Goal: Use online tool/utility: Utilize a website feature to perform a specific function

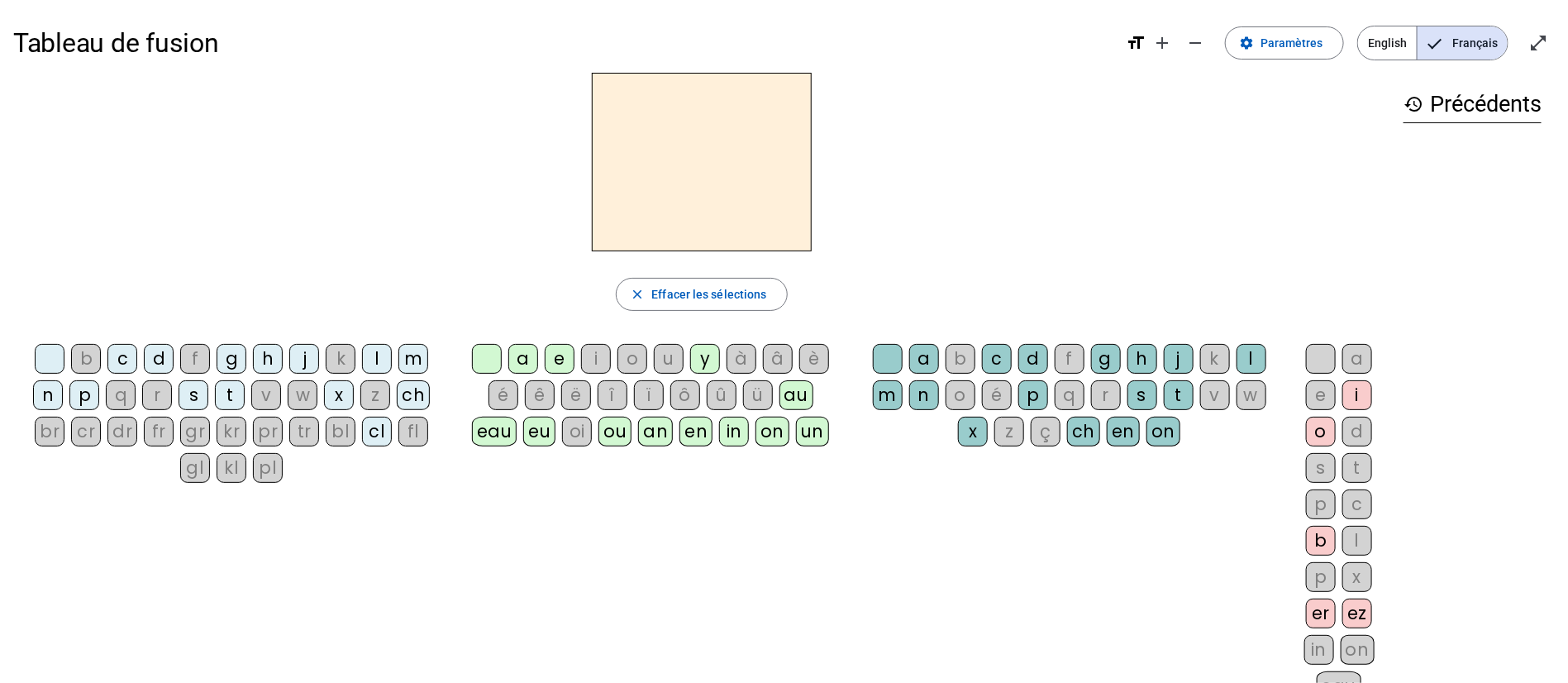
click at [497, 437] on div "eau" at bounding box center [495, 432] width 46 height 30
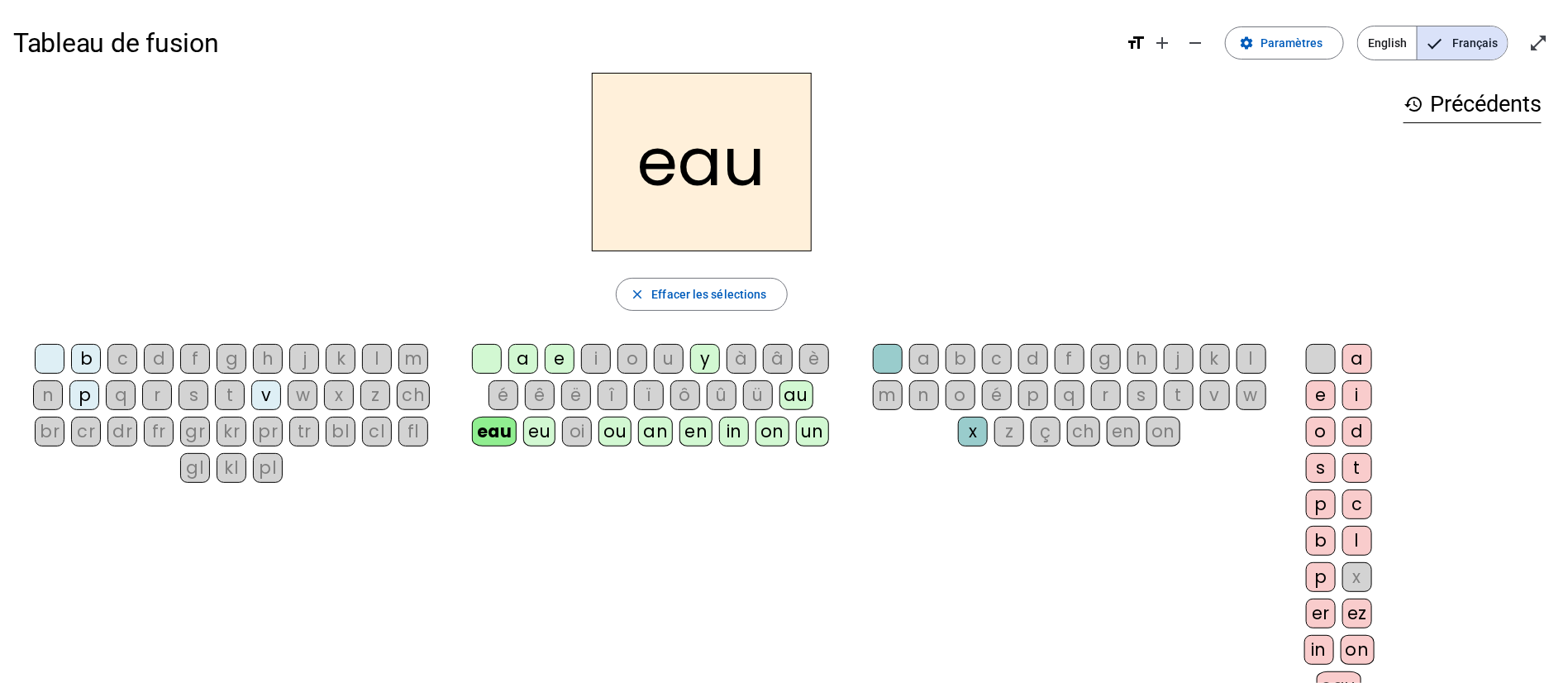
click at [340, 424] on div "bl" at bounding box center [340, 432] width 30 height 30
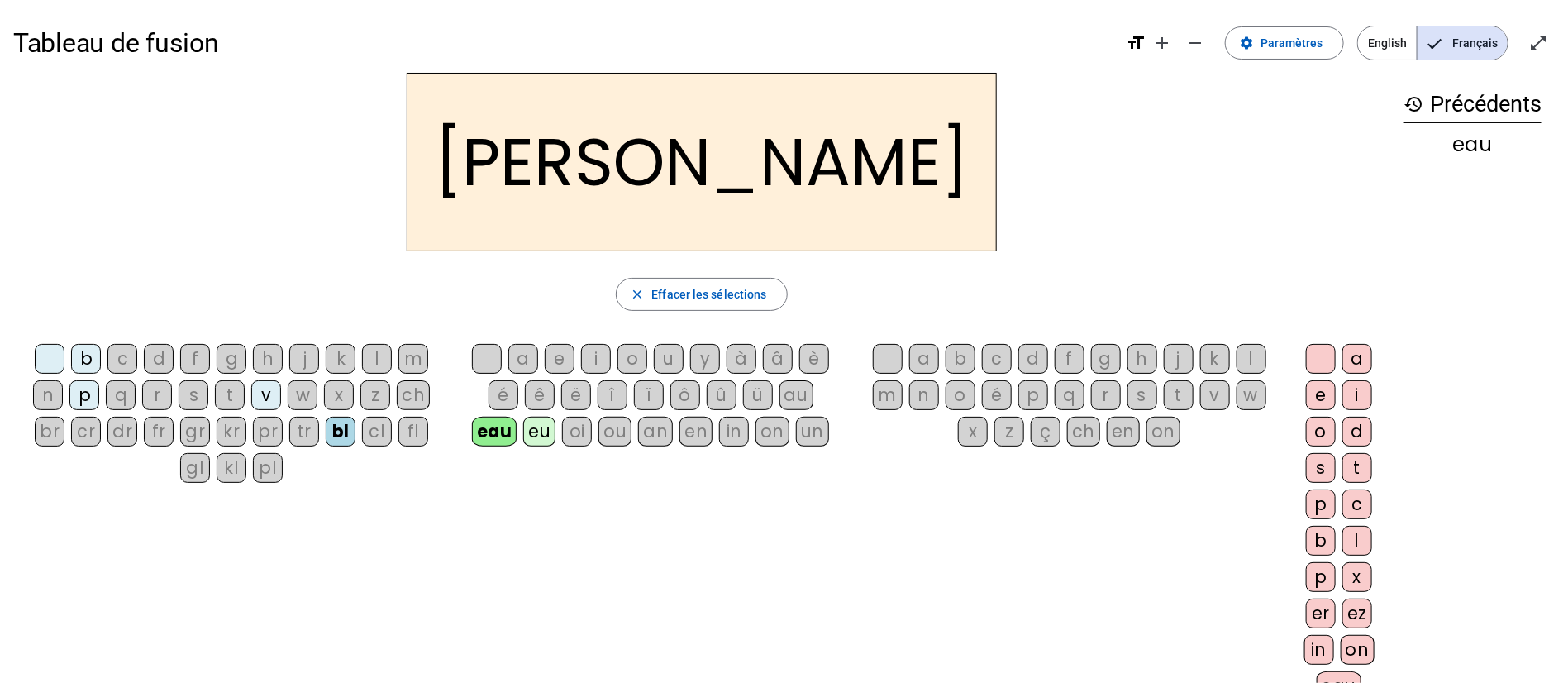
click at [413, 356] on div "m" at bounding box center [413, 359] width 30 height 30
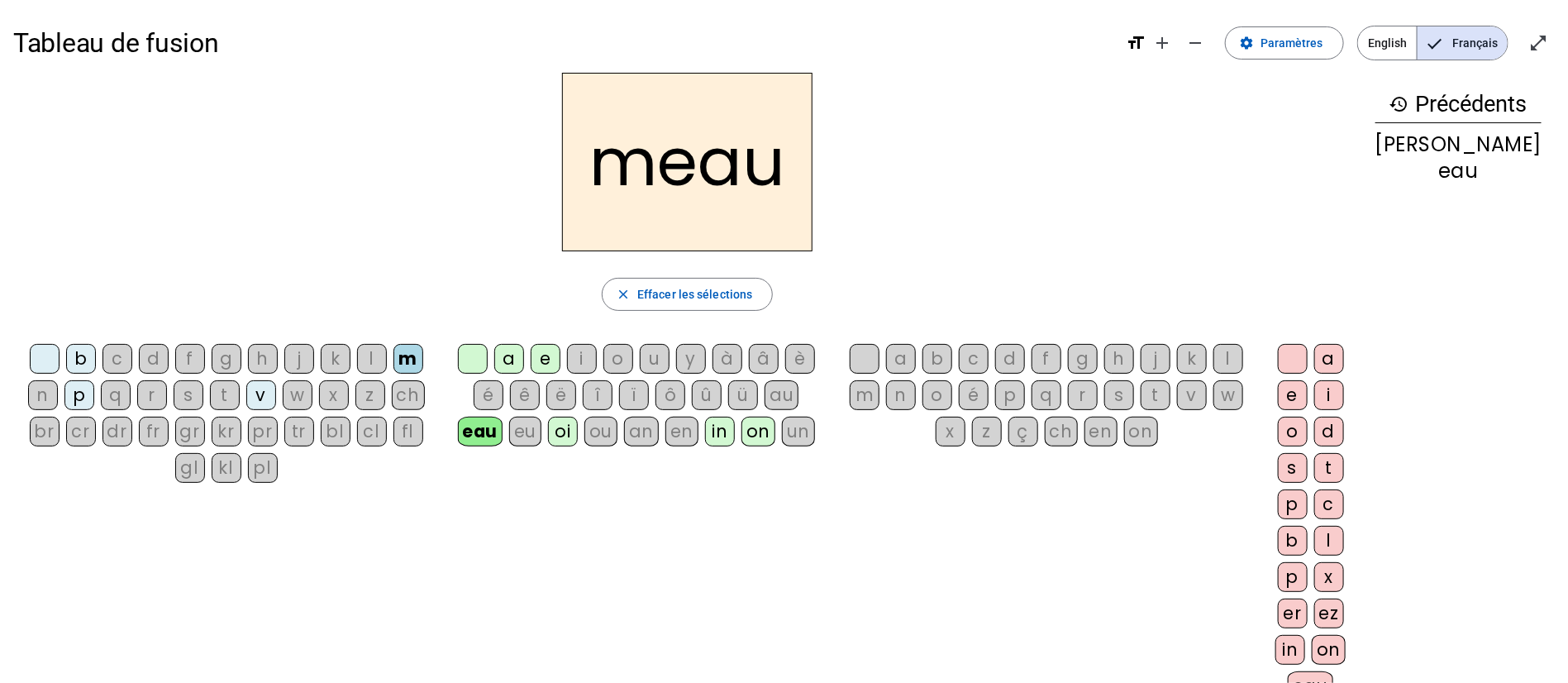
click at [298, 354] on div "j" at bounding box center [298, 359] width 30 height 30
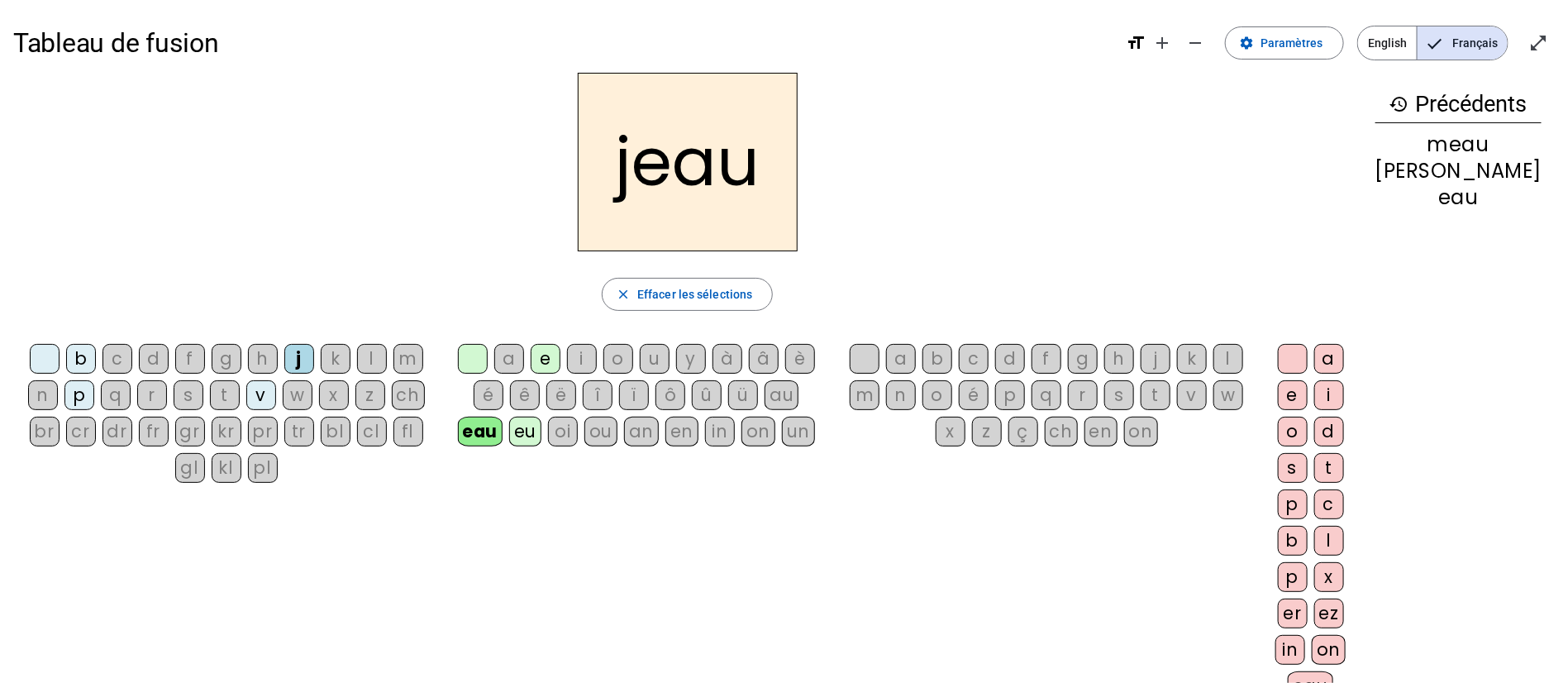
click at [239, 392] on div "t" at bounding box center [225, 395] width 30 height 30
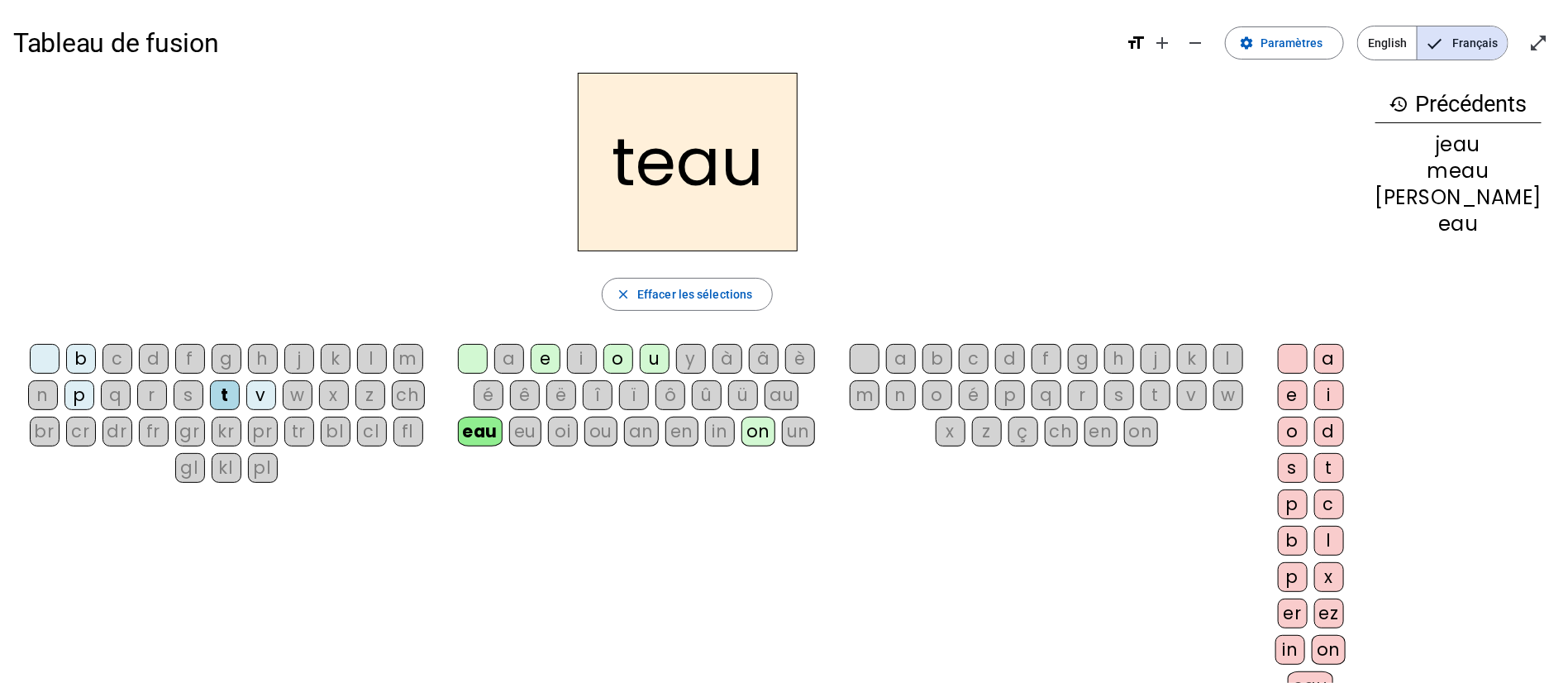
click at [200, 471] on div "gl" at bounding box center [190, 468] width 30 height 30
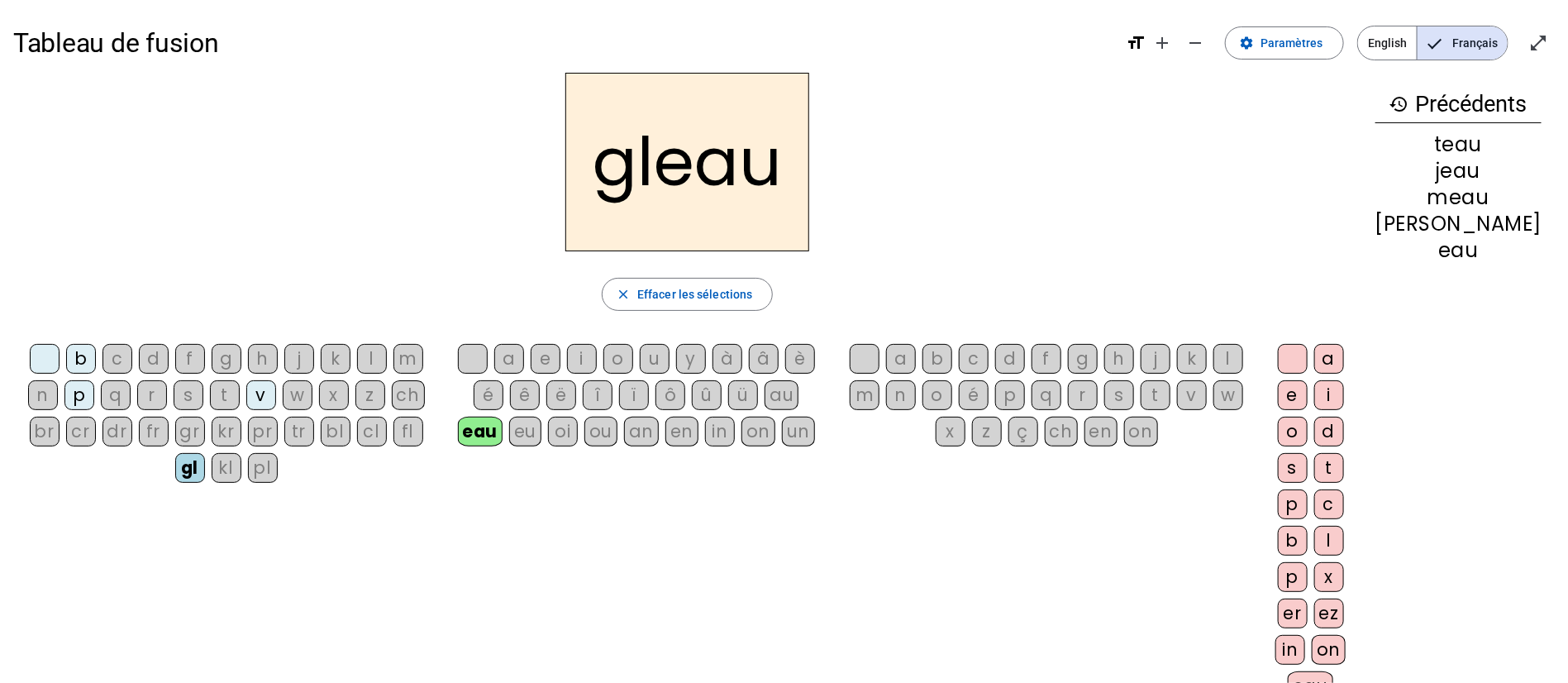
click at [541, 423] on div "eu" at bounding box center [524, 432] width 32 height 30
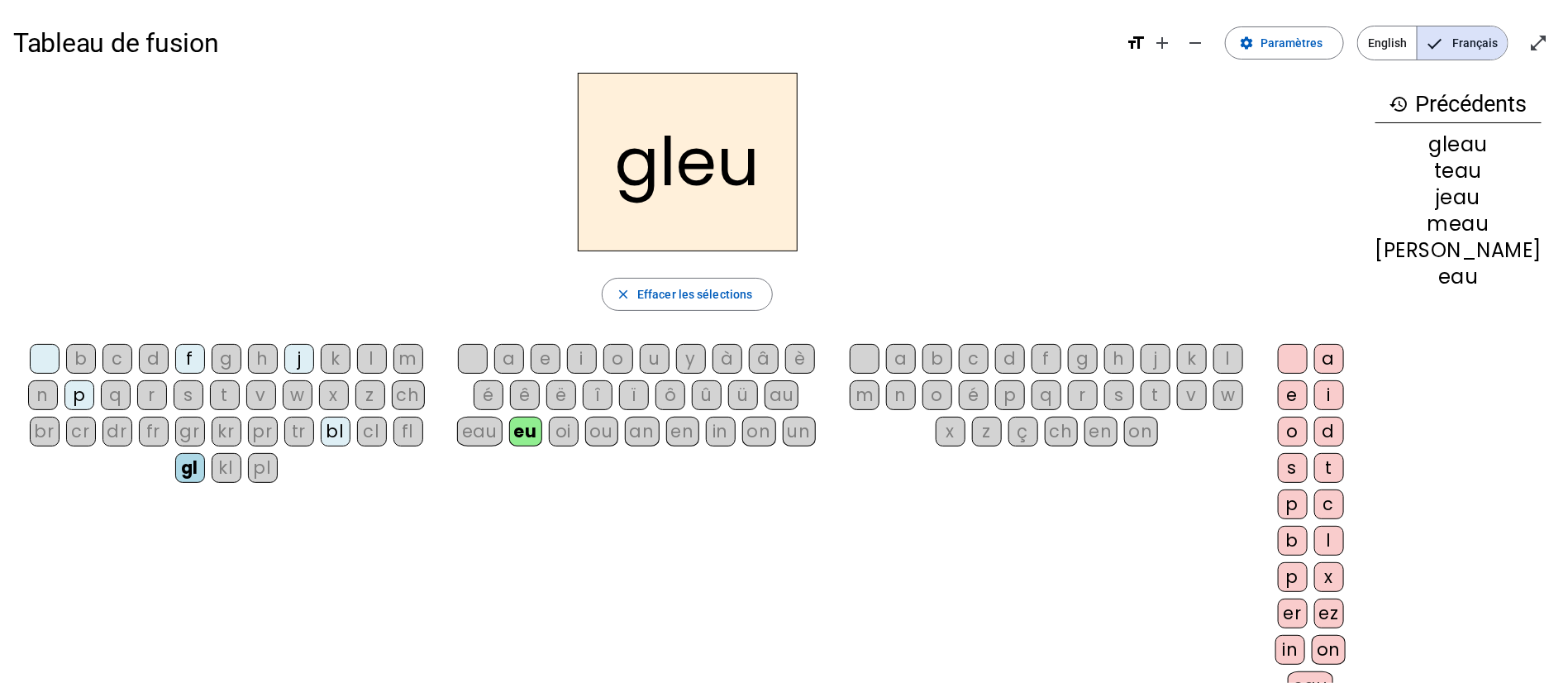
click at [339, 428] on div "bl" at bounding box center [335, 432] width 30 height 30
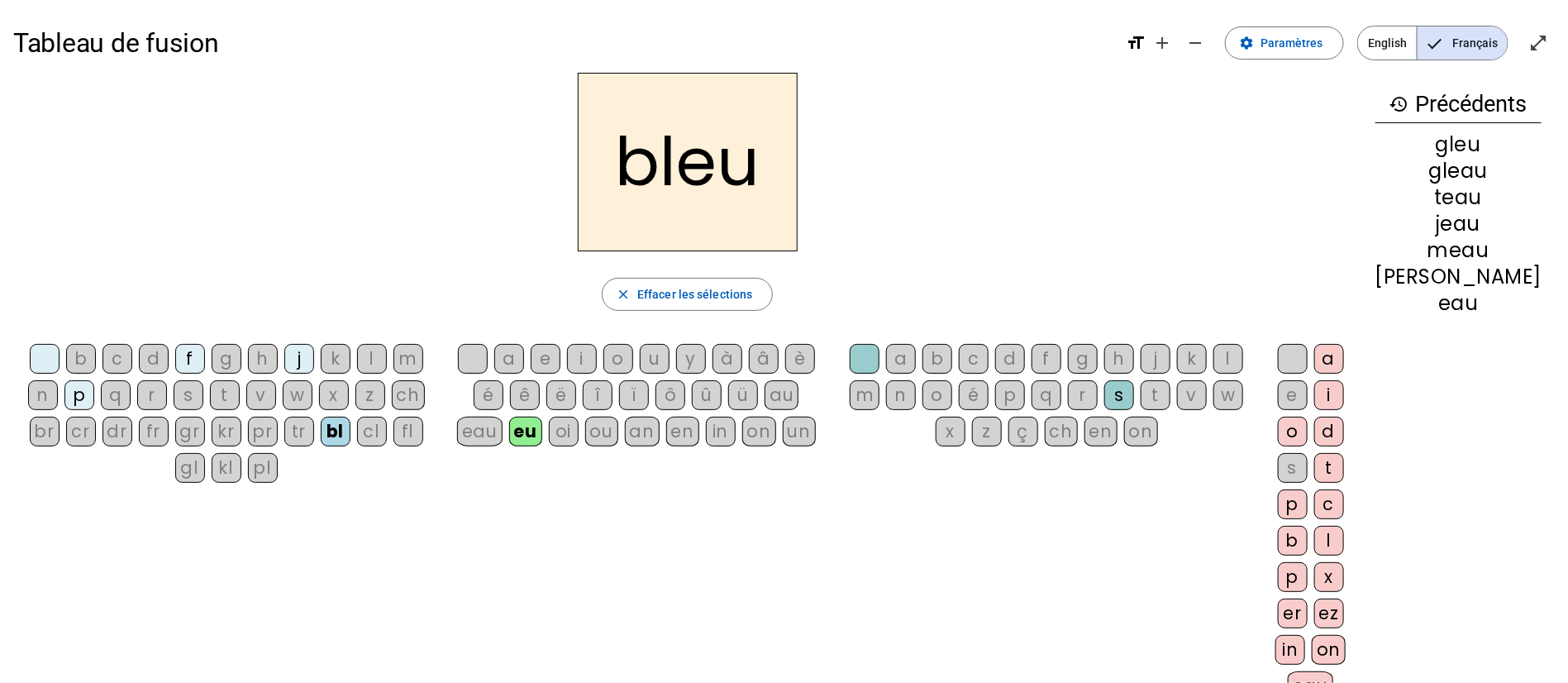
click at [132, 429] on div "dr" at bounding box center [117, 432] width 30 height 30
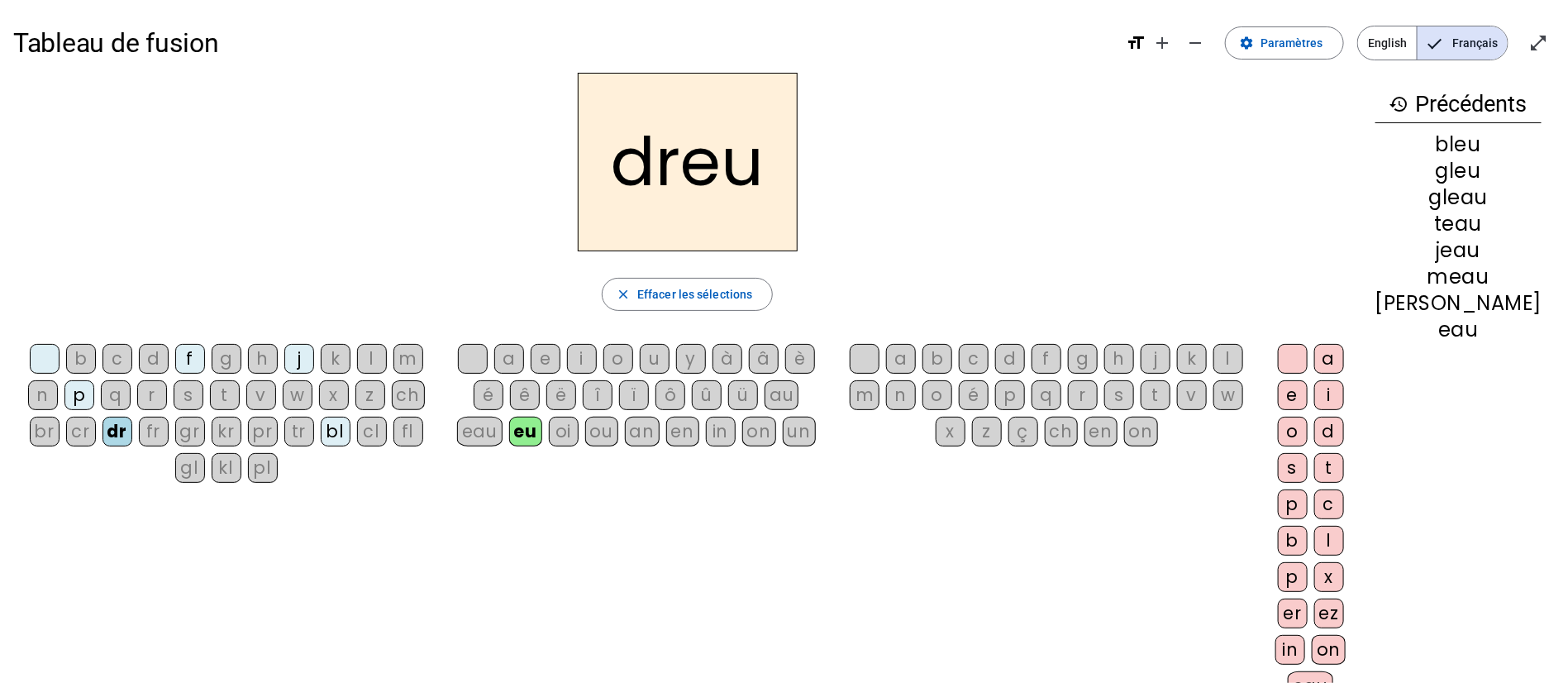
click at [579, 431] on div "oi" at bounding box center [563, 432] width 30 height 30
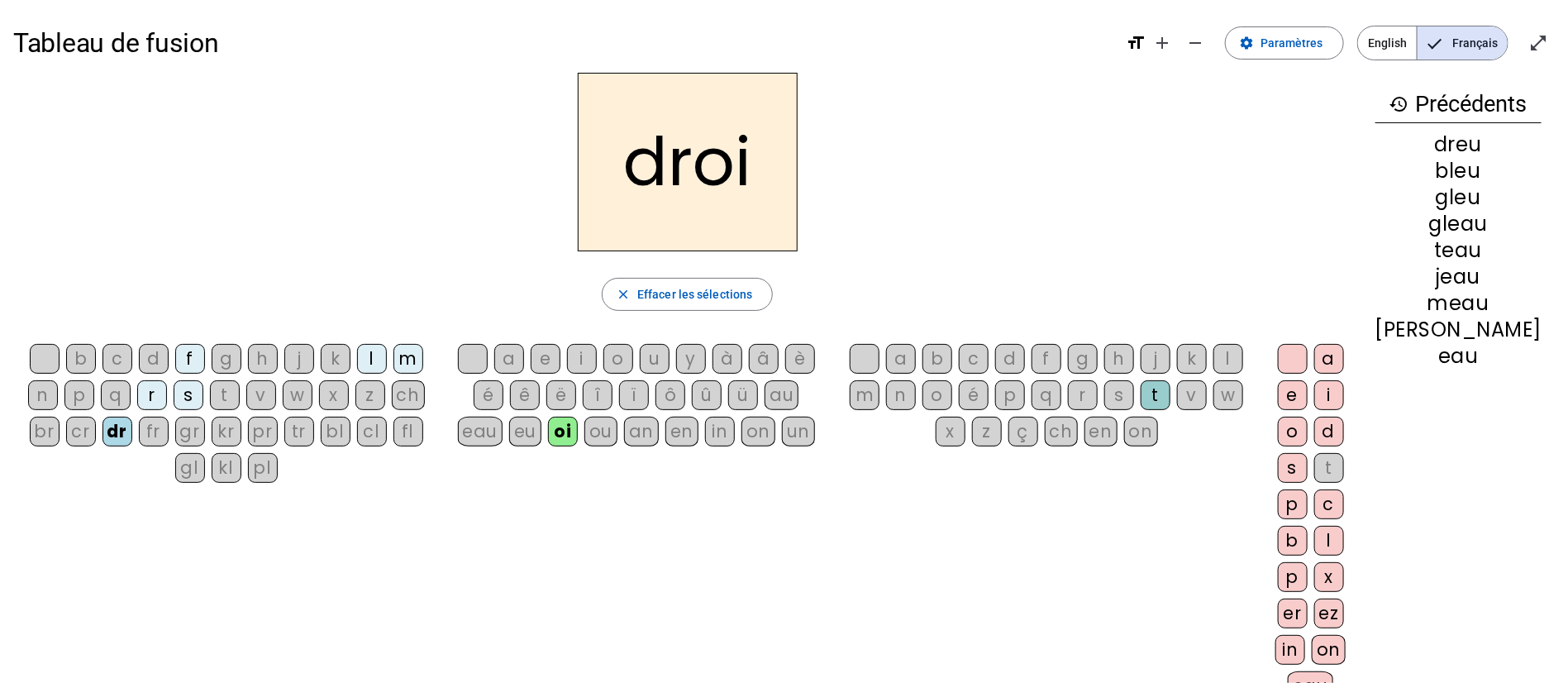
click at [652, 431] on div "an" at bounding box center [642, 432] width 35 height 30
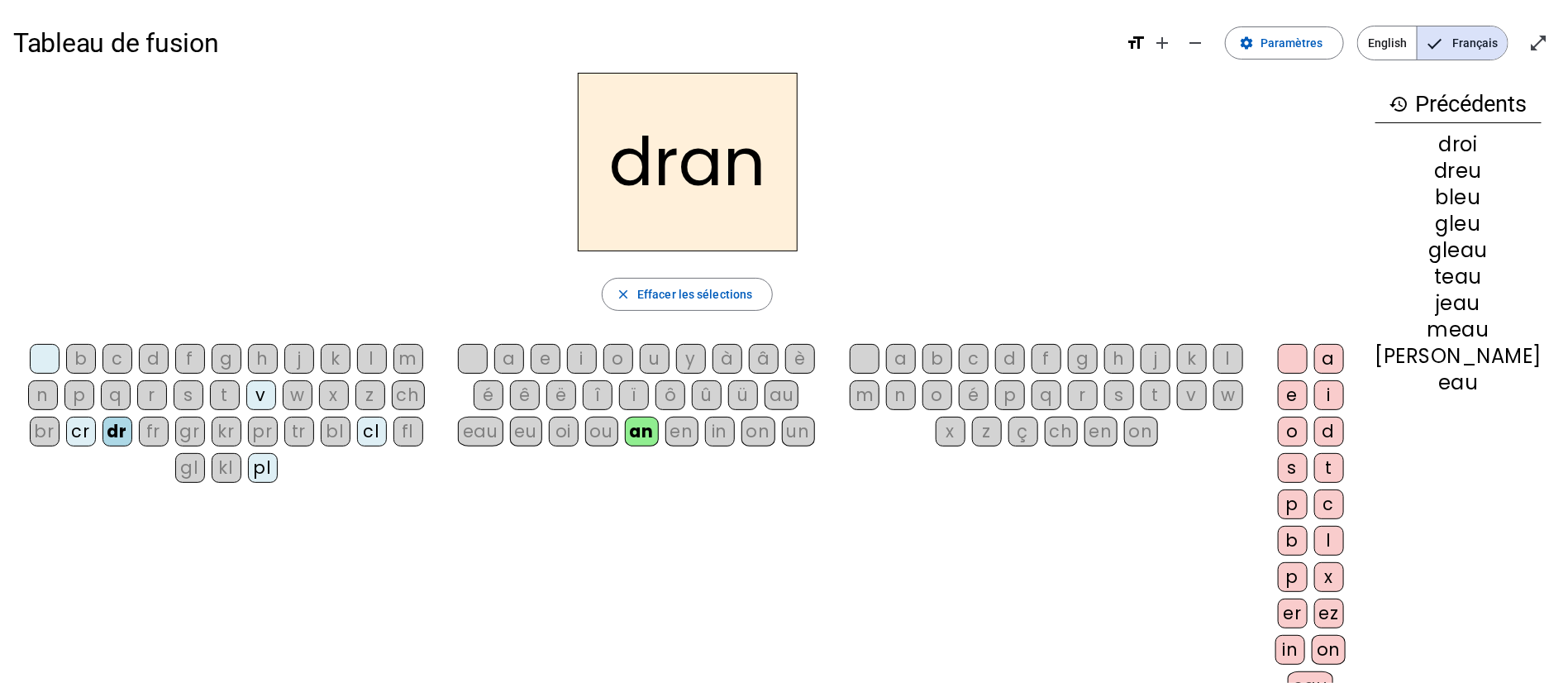
click at [796, 400] on div "au" at bounding box center [781, 395] width 34 height 30
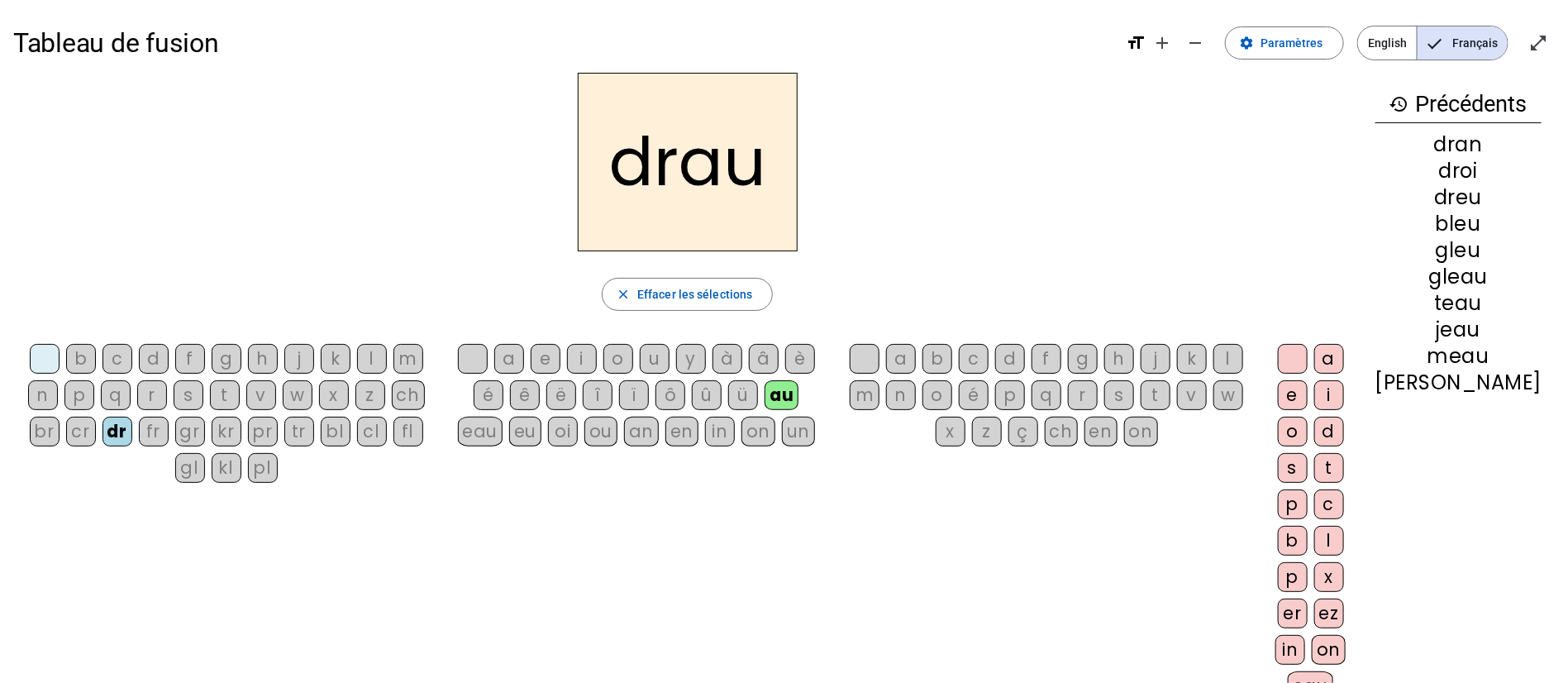
click at [1077, 433] on div "ch" at bounding box center [1061, 432] width 33 height 30
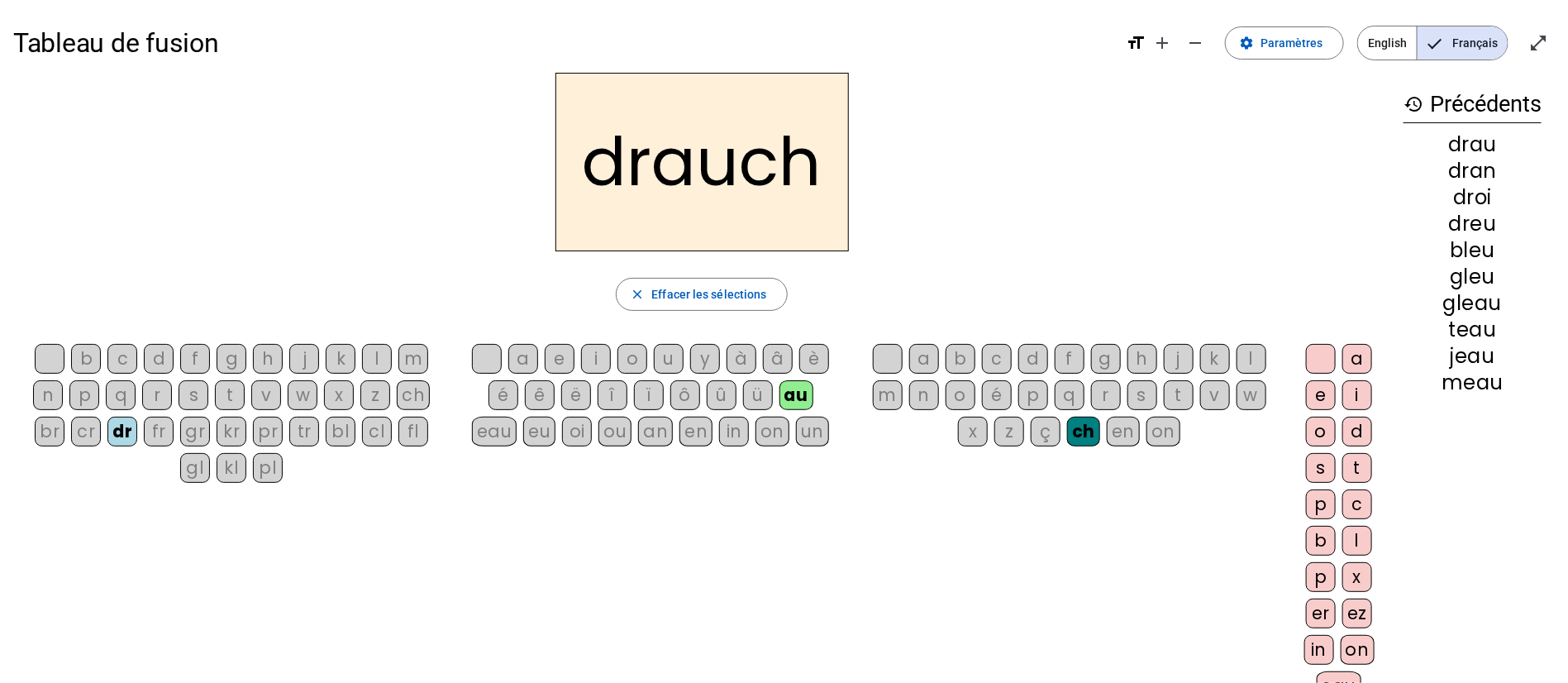
click at [1351, 397] on div "i" at bounding box center [1357, 395] width 30 height 30
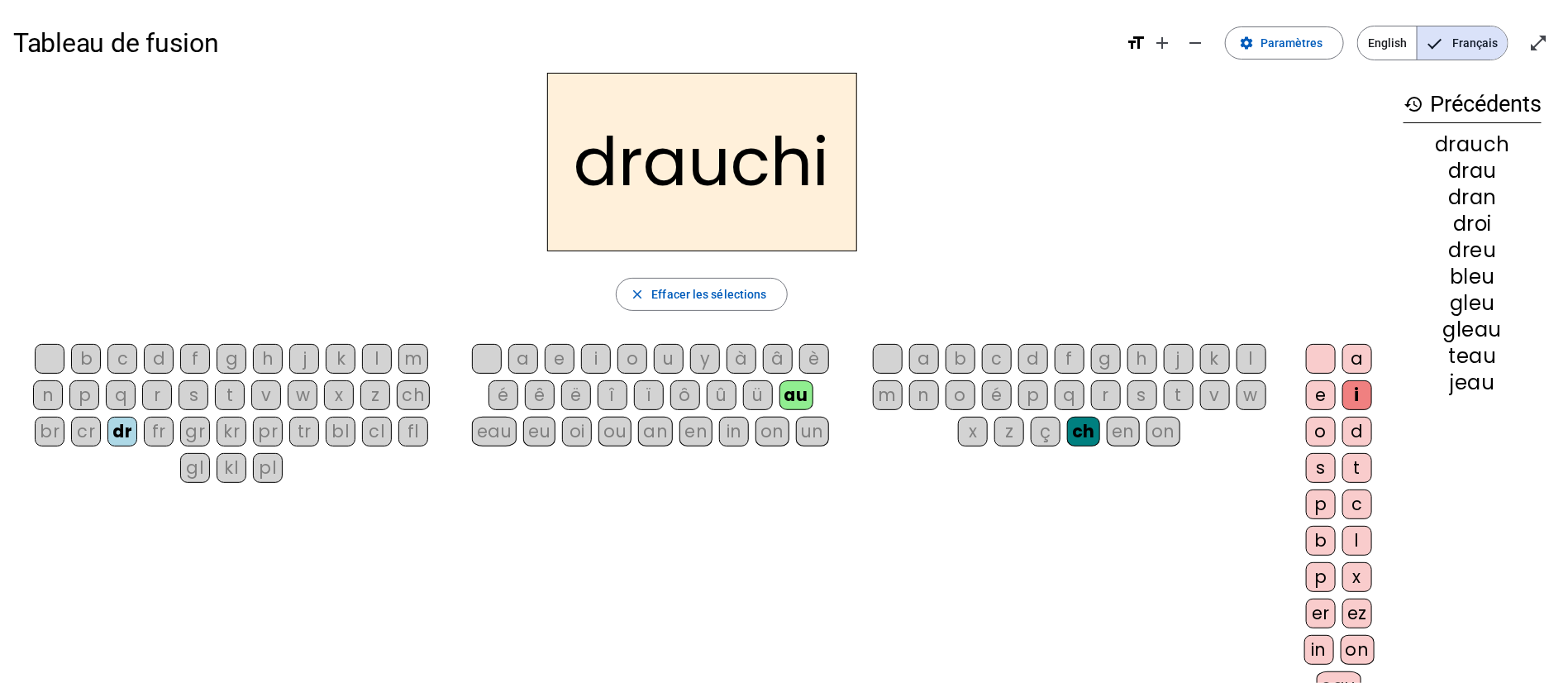
click at [1327, 637] on div "in" at bounding box center [1319, 649] width 30 height 30
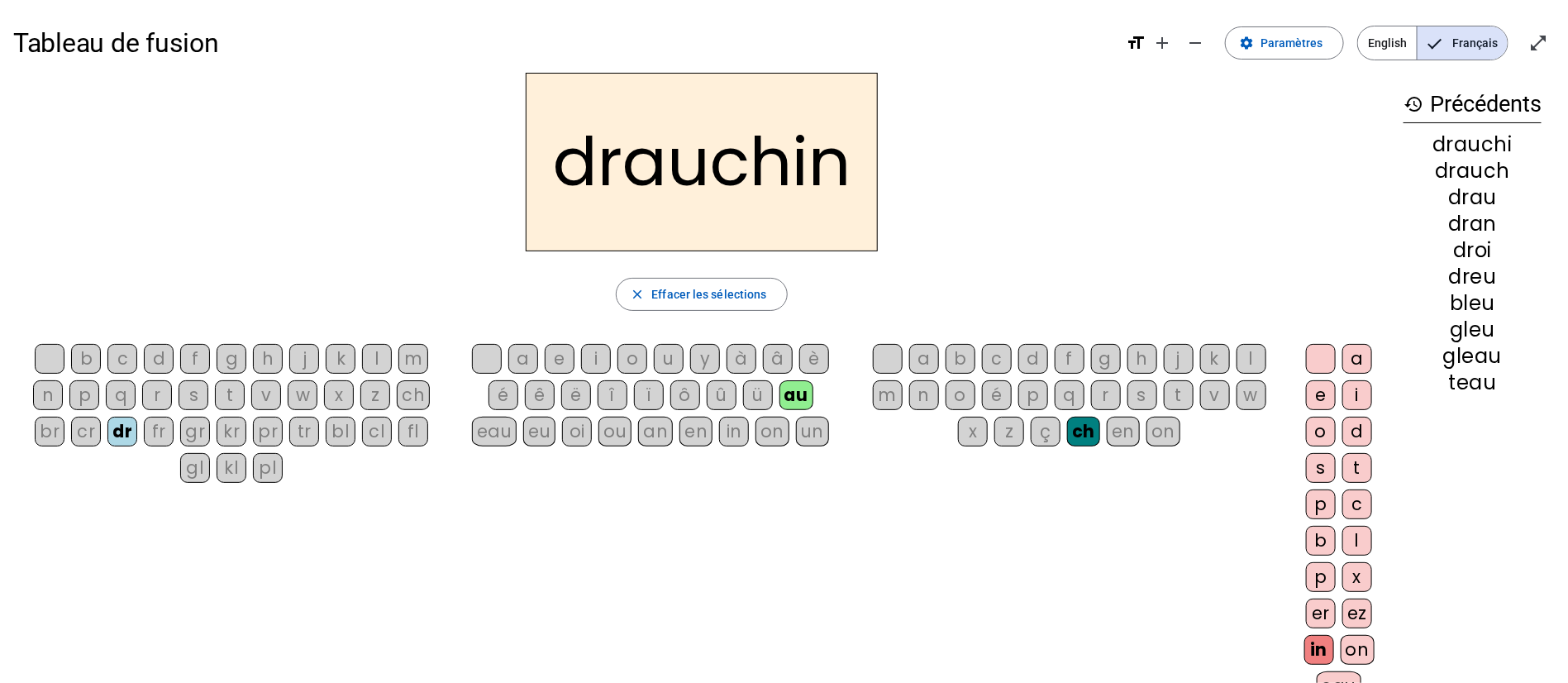
click at [1362, 650] on div "on" at bounding box center [1357, 649] width 34 height 30
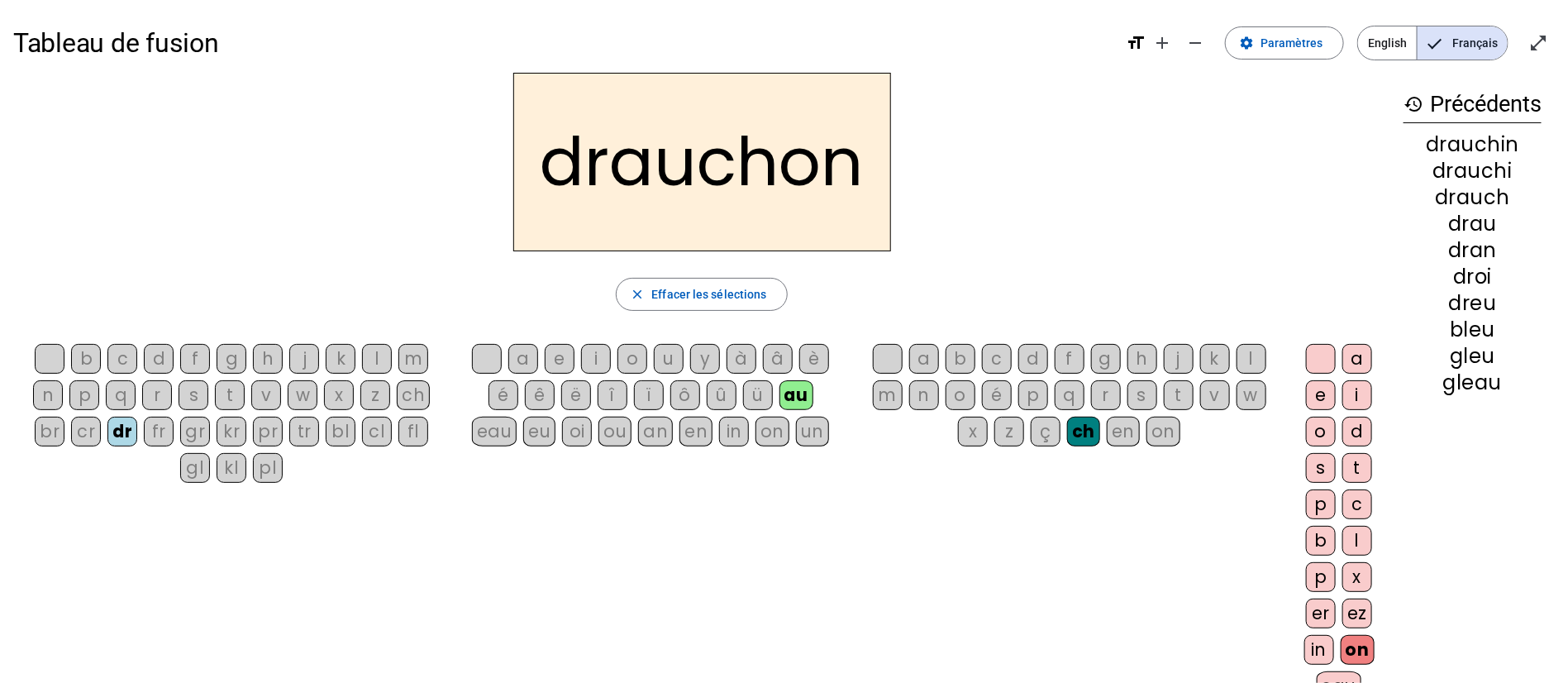
click at [412, 358] on div "m" at bounding box center [413, 359] width 30 height 30
click at [557, 364] on div "e" at bounding box center [559, 359] width 30 height 30
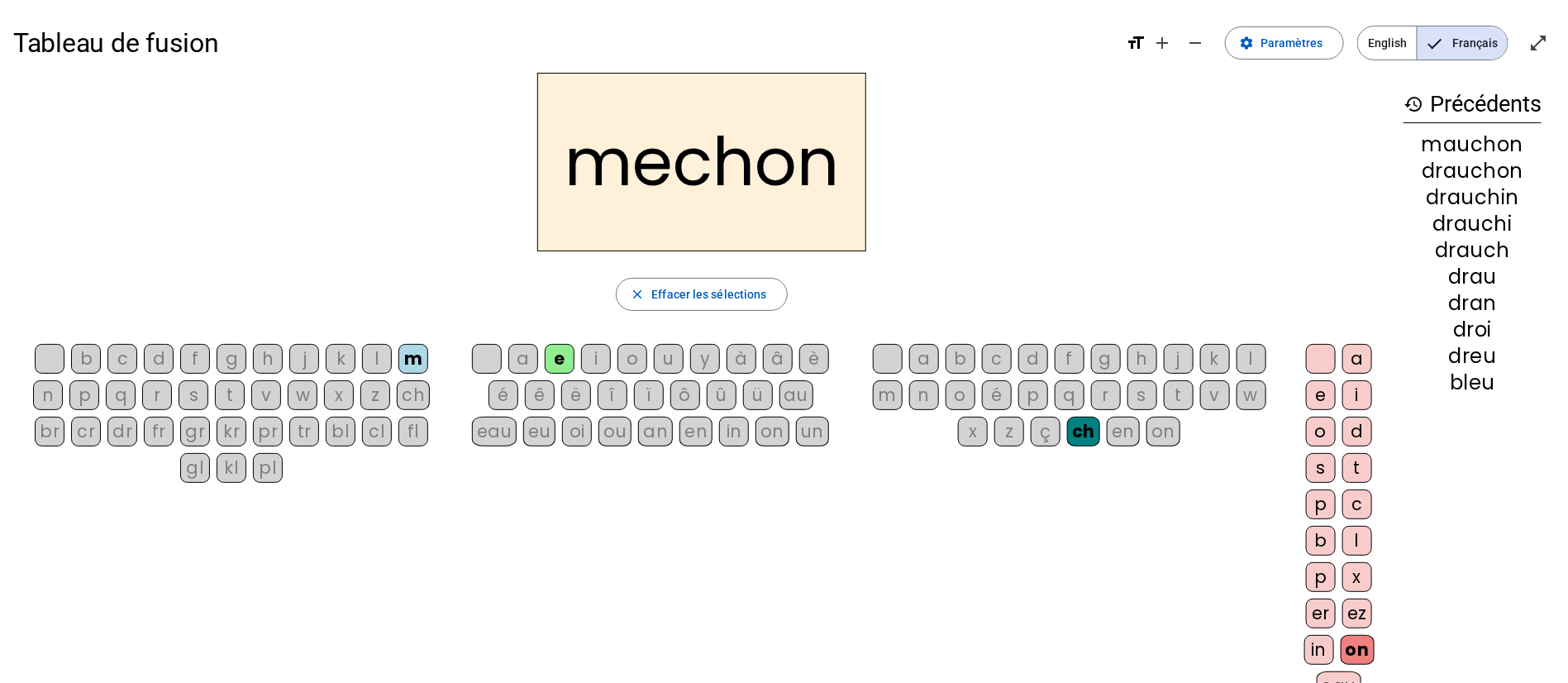
click at [629, 362] on div "o" at bounding box center [632, 359] width 30 height 30
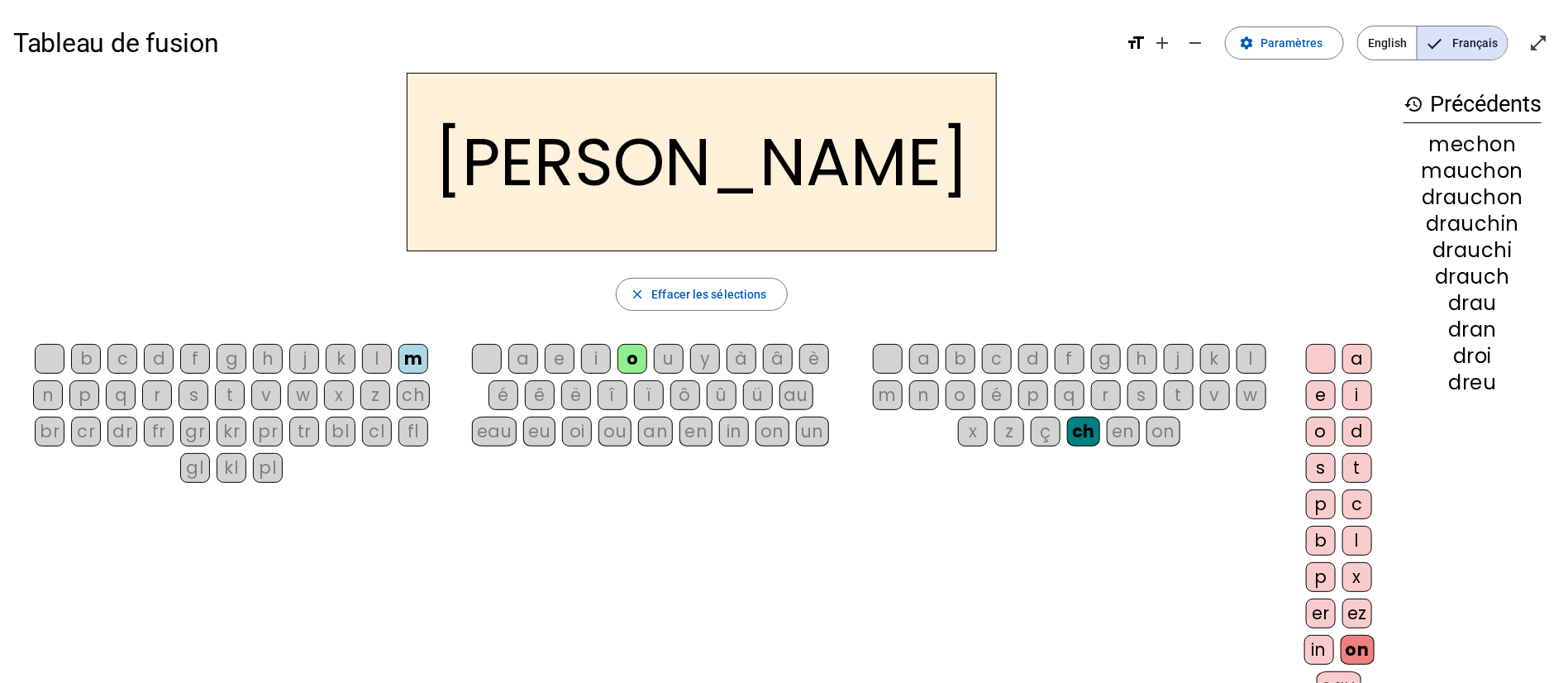
click at [1032, 357] on div "d" at bounding box center [1033, 359] width 30 height 30
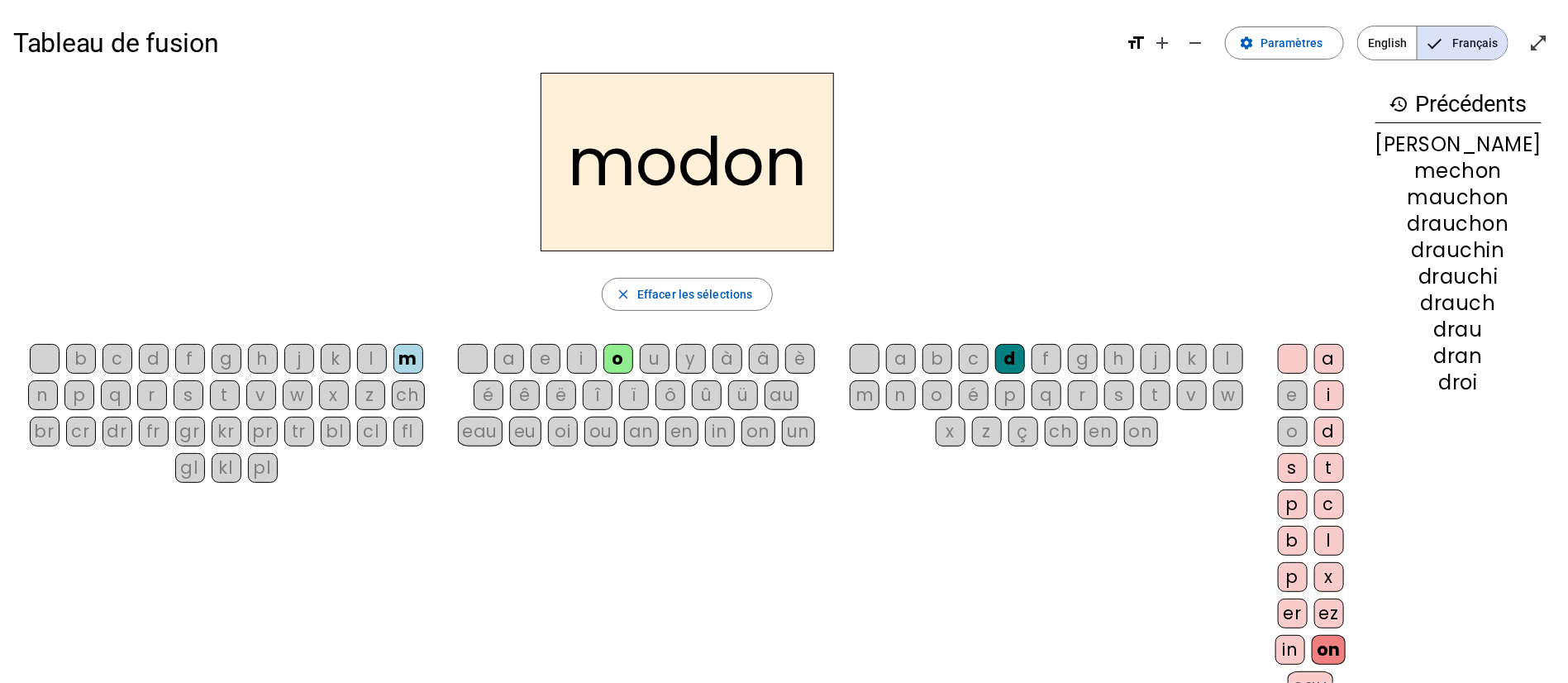
click at [776, 349] on div "â" at bounding box center [764, 359] width 30 height 30
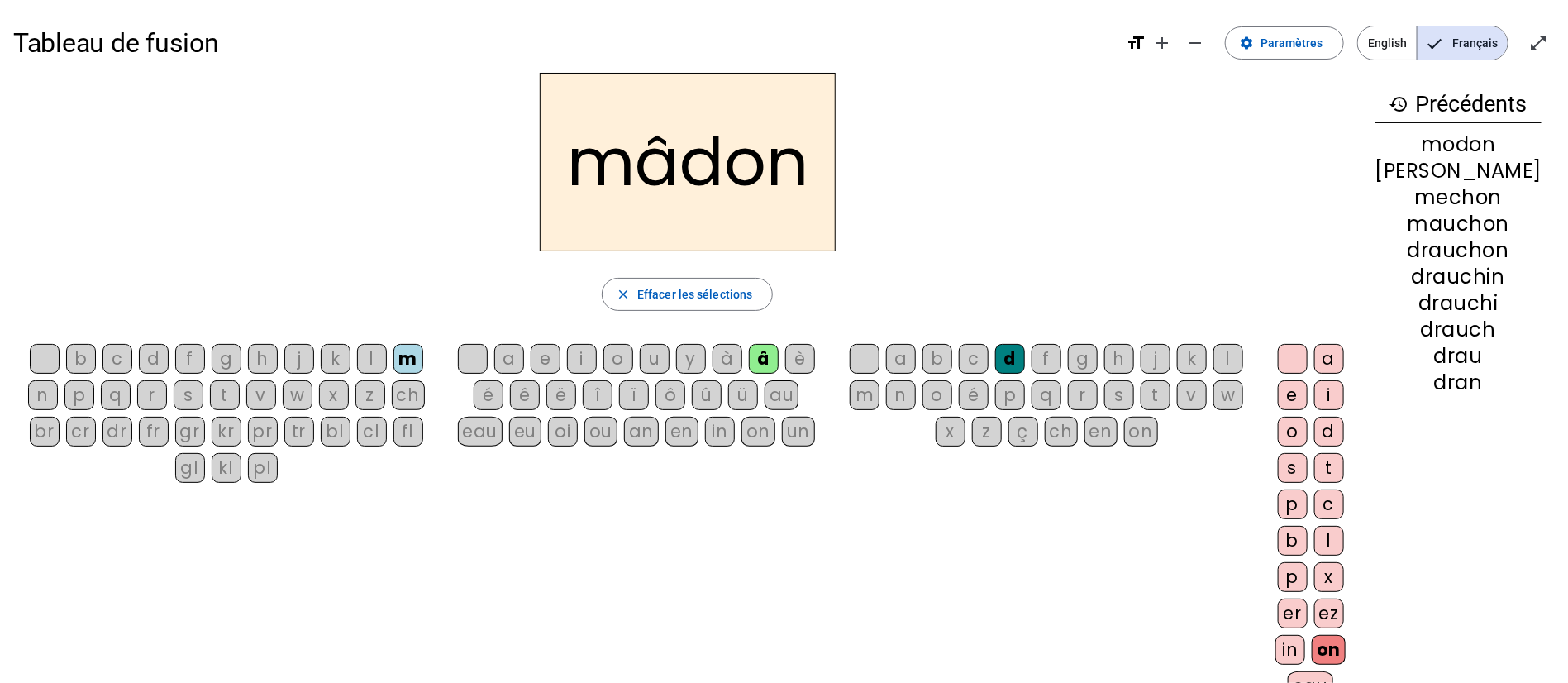
click at [1305, 645] on div "in" at bounding box center [1290, 649] width 30 height 30
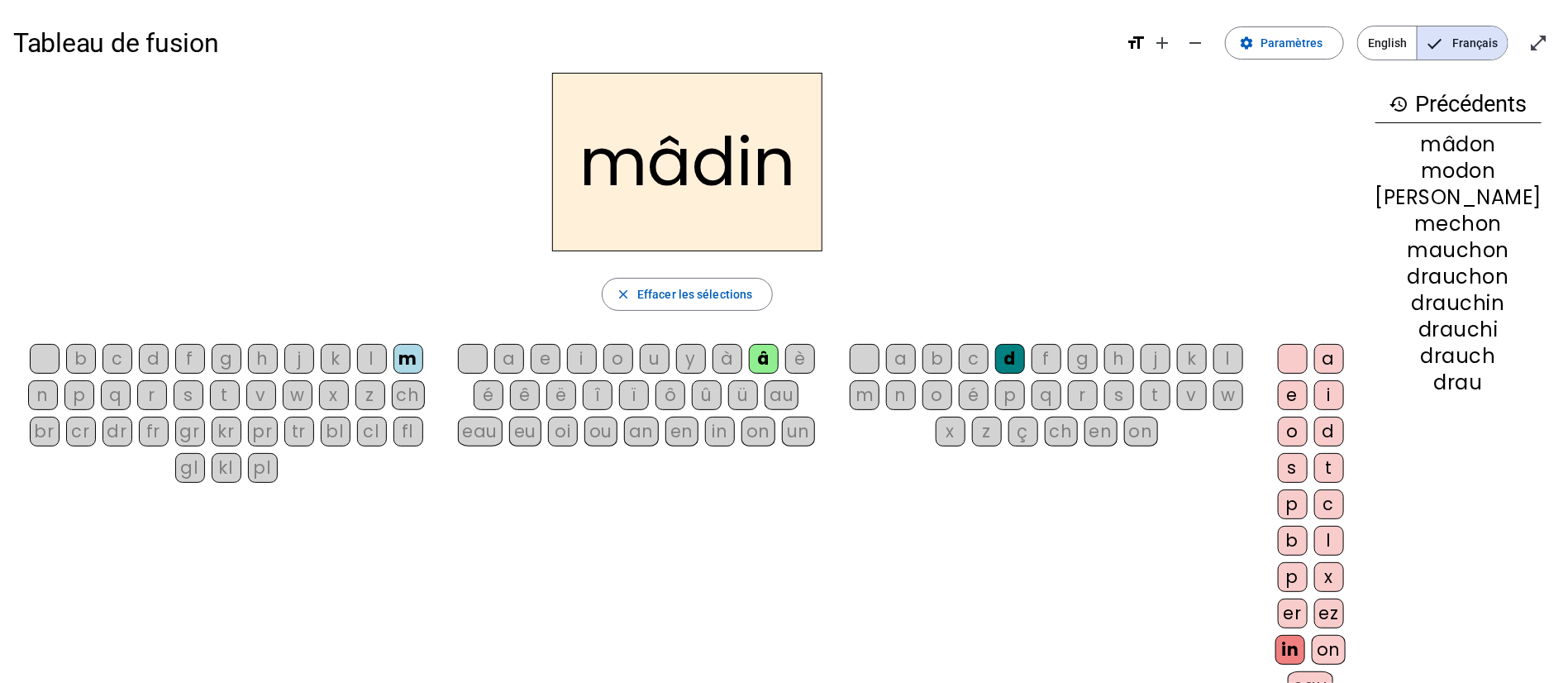
click at [411, 394] on div "ch" at bounding box center [408, 395] width 33 height 30
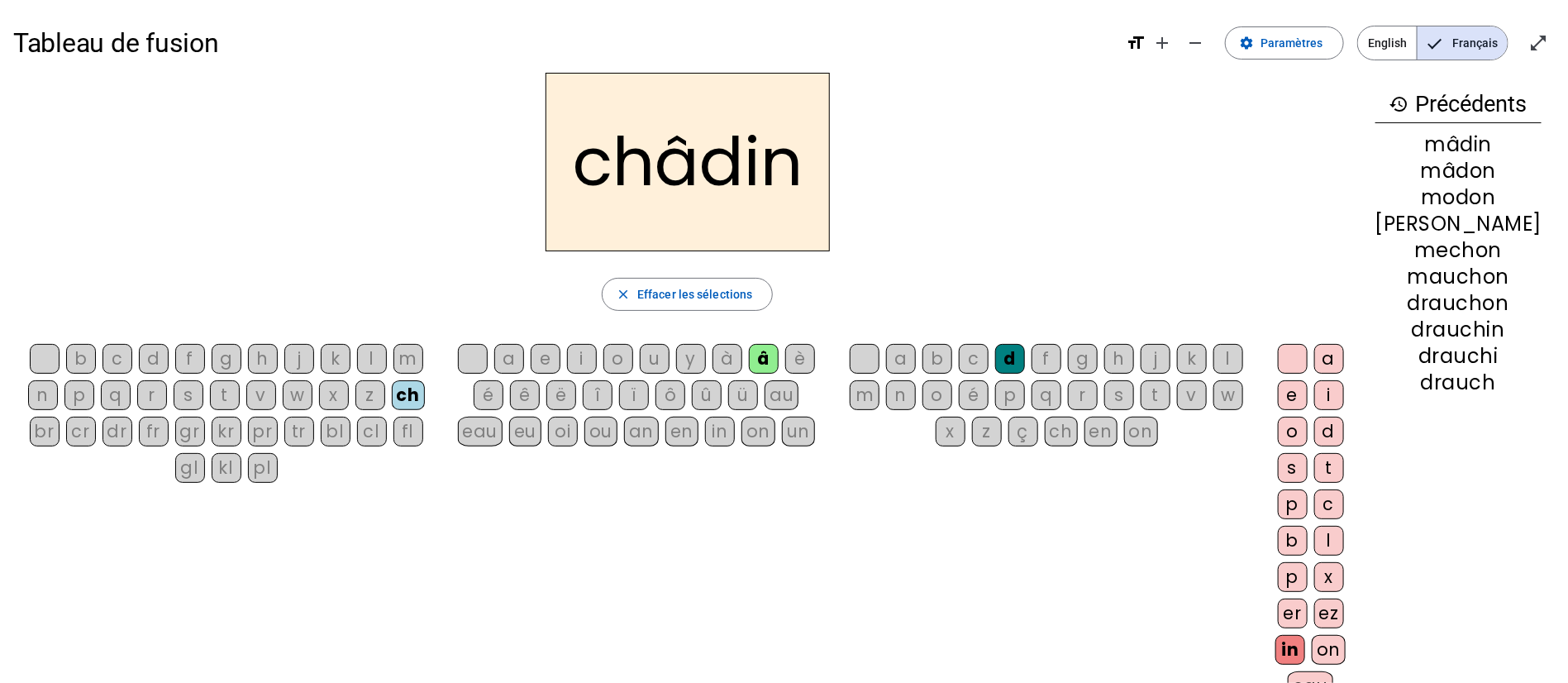
click at [952, 362] on div "b" at bounding box center [936, 359] width 30 height 30
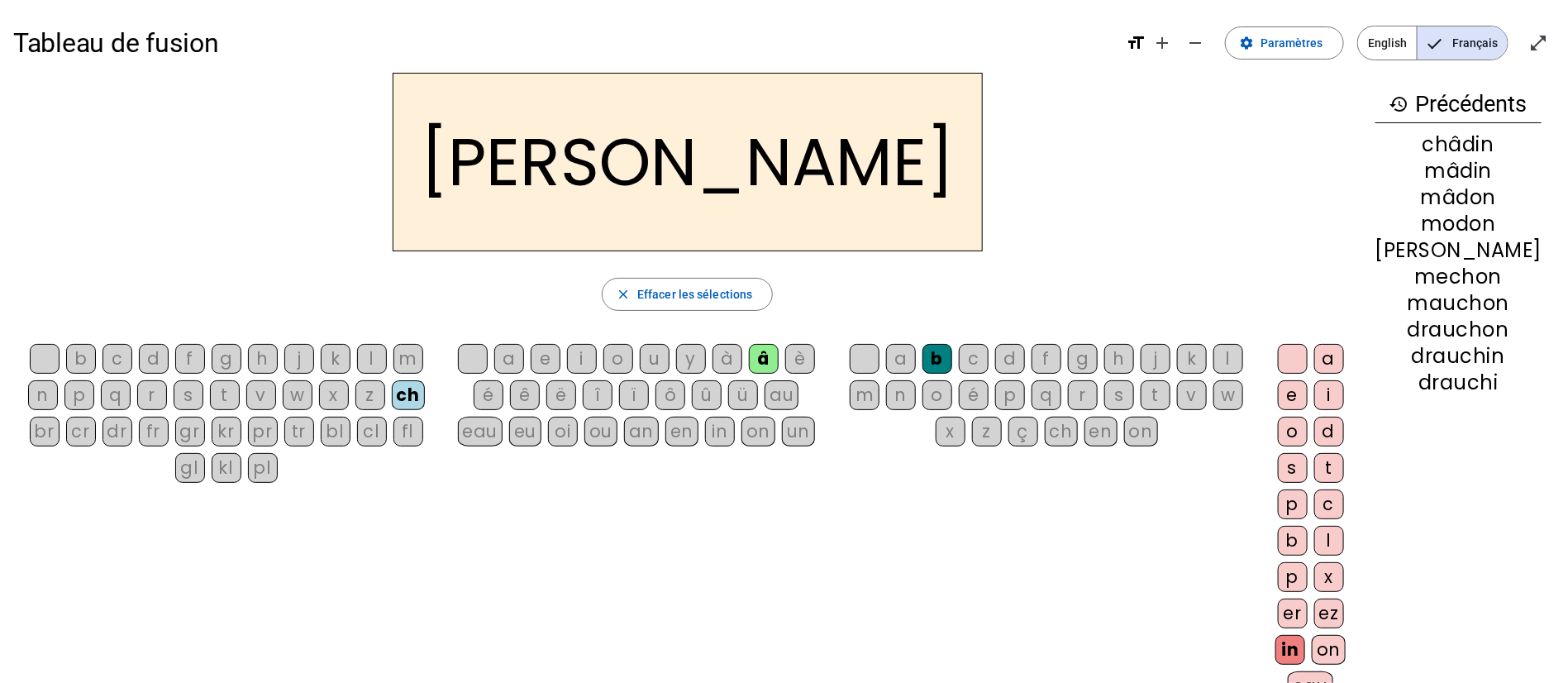
click at [155, 429] on div "fr" at bounding box center [154, 432] width 30 height 30
